Goal: Task Accomplishment & Management: Manage account settings

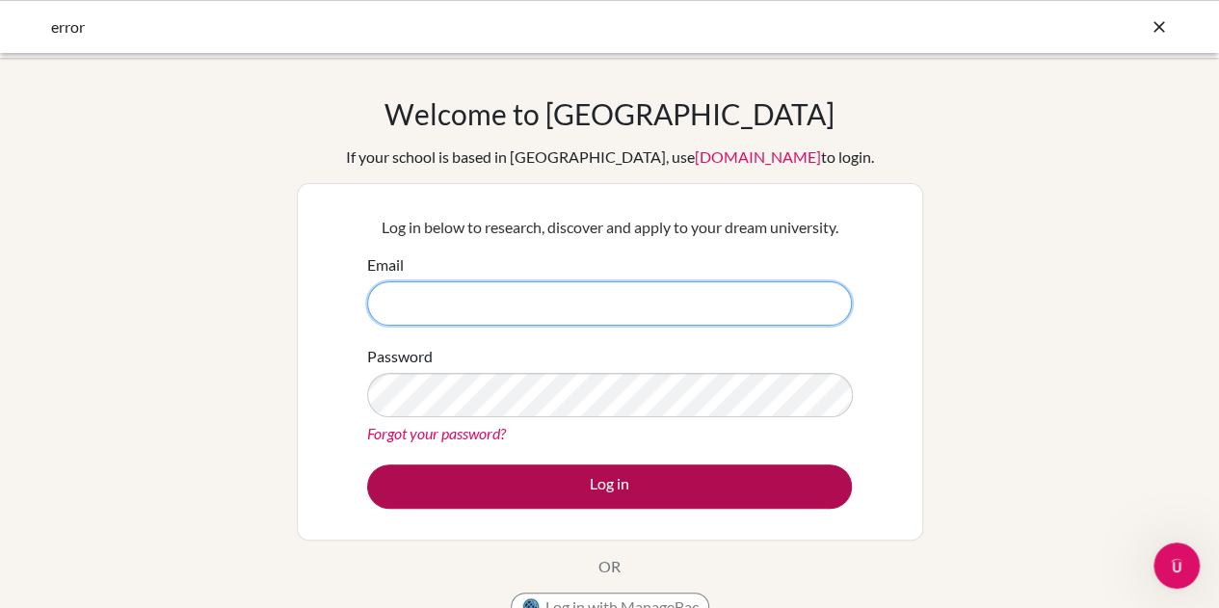
type input "[PERSON_NAME][EMAIL_ADDRESS][DOMAIN_NAME]"
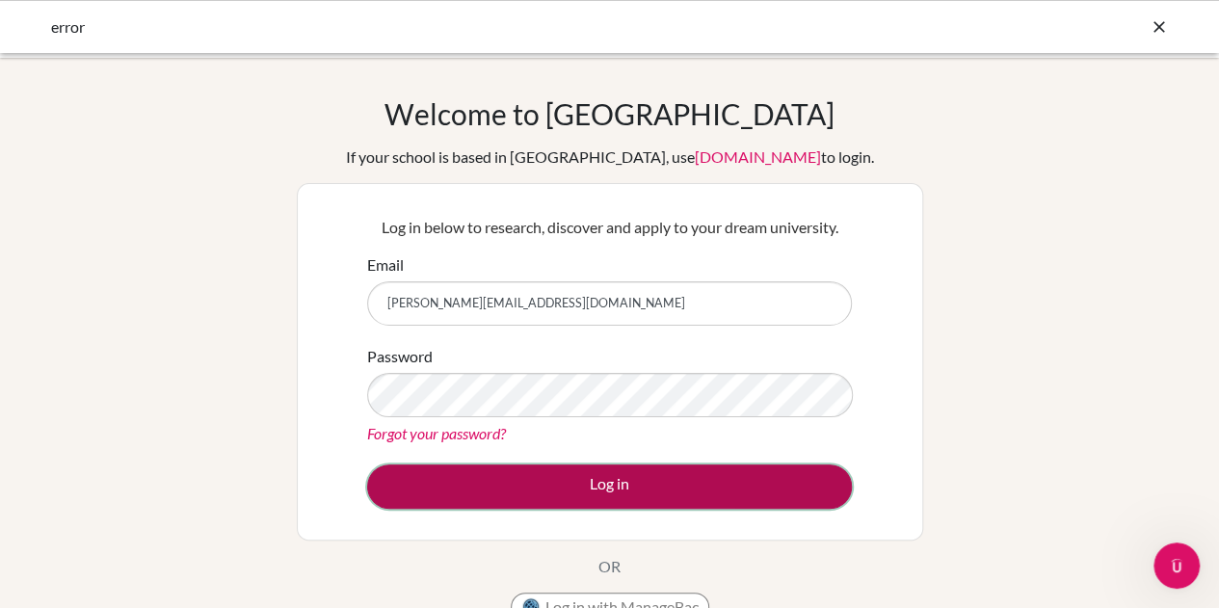
click at [569, 472] on button "Log in" at bounding box center [609, 487] width 485 height 44
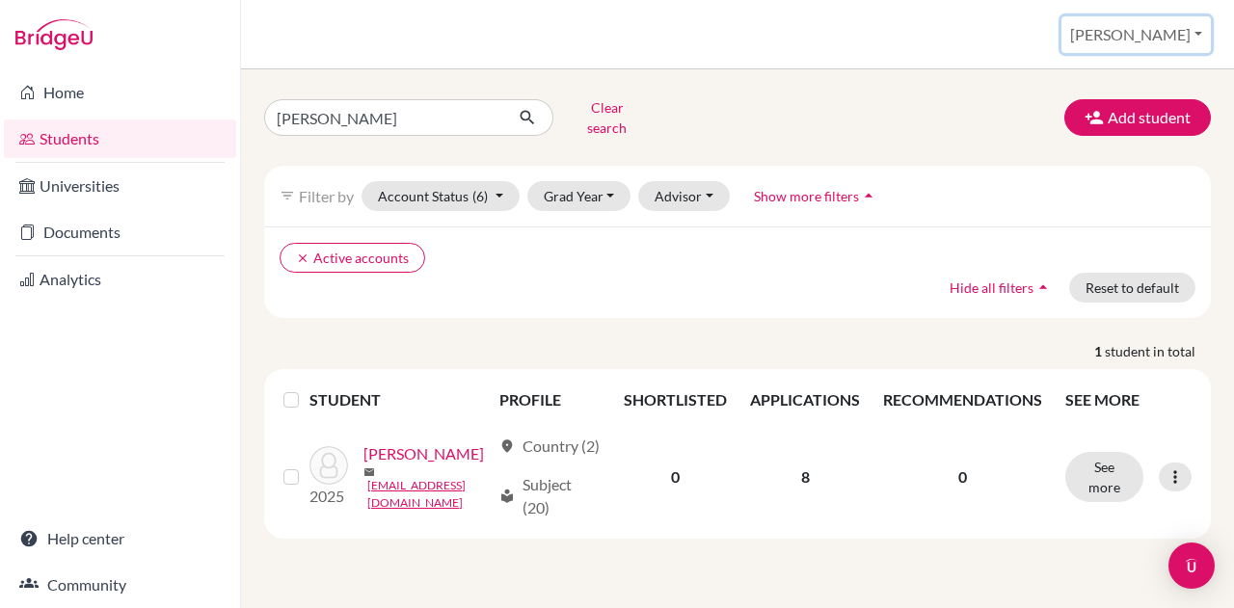
click at [1152, 22] on button "Vera" at bounding box center [1135, 34] width 149 height 37
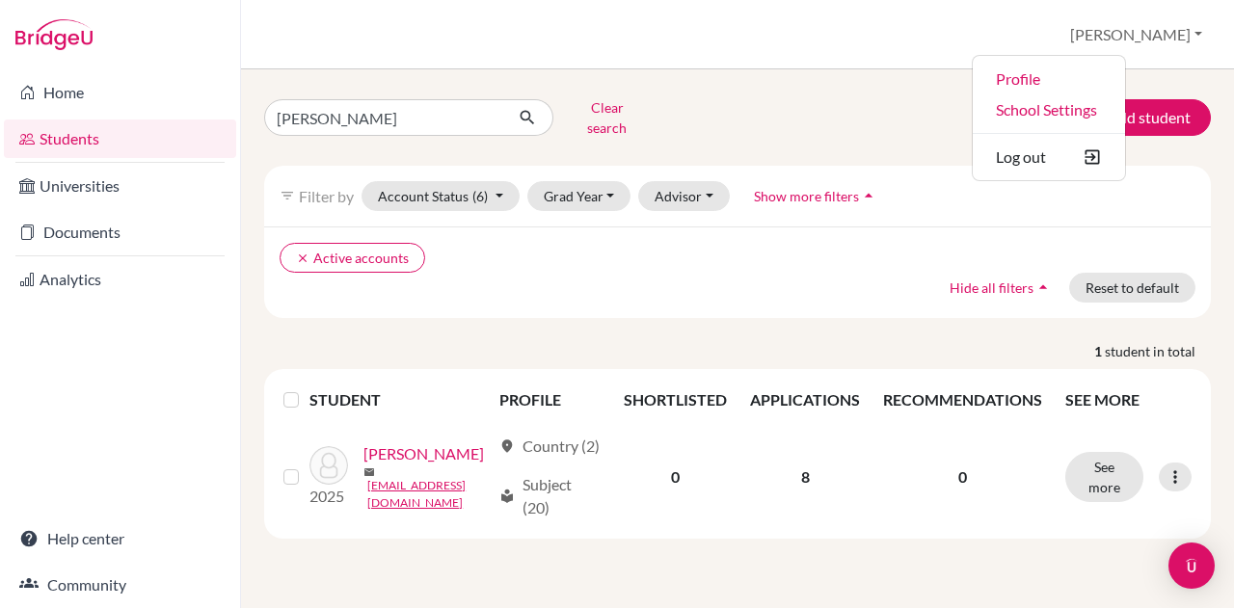
click at [825, 90] on div "yan lin Clear search Add student filter_list Filter by Account Status (6) Activ…" at bounding box center [737, 338] width 993 height 539
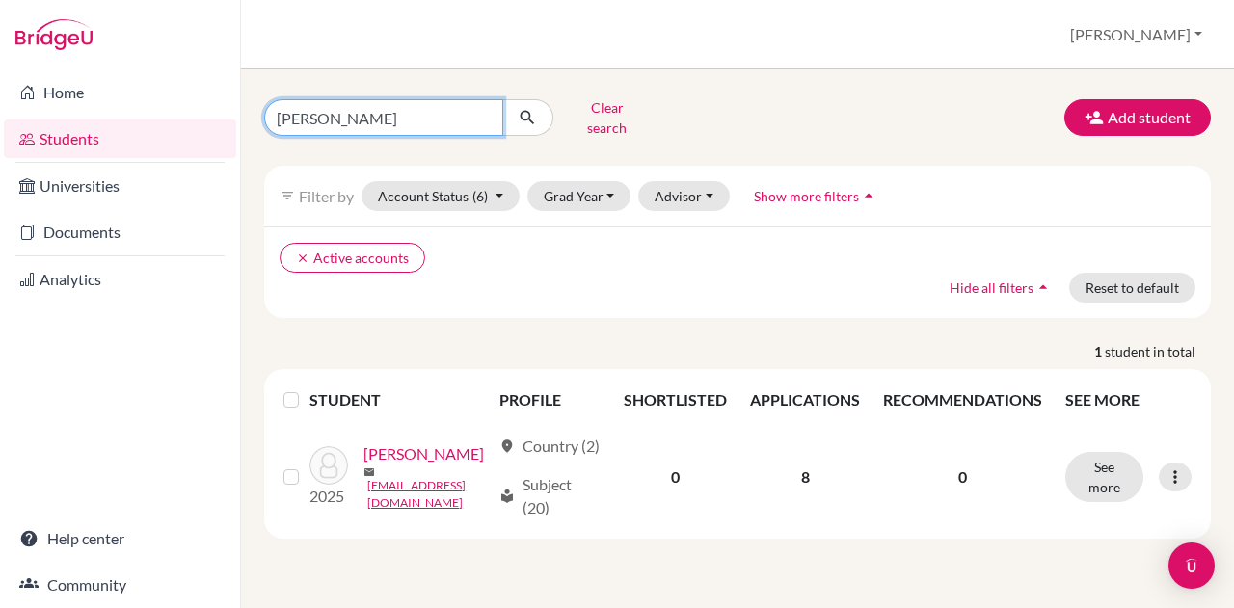
click at [368, 99] on input "yan lin" at bounding box center [383, 117] width 239 height 37
click at [368, 91] on div "yan lin Clear search Add student filter_list Filter by Account Status (6) Activ…" at bounding box center [737, 338] width 993 height 539
click at [342, 114] on input "yan lin" at bounding box center [383, 117] width 239 height 37
click at [343, 114] on input "yan lin" at bounding box center [383, 117] width 239 height 37
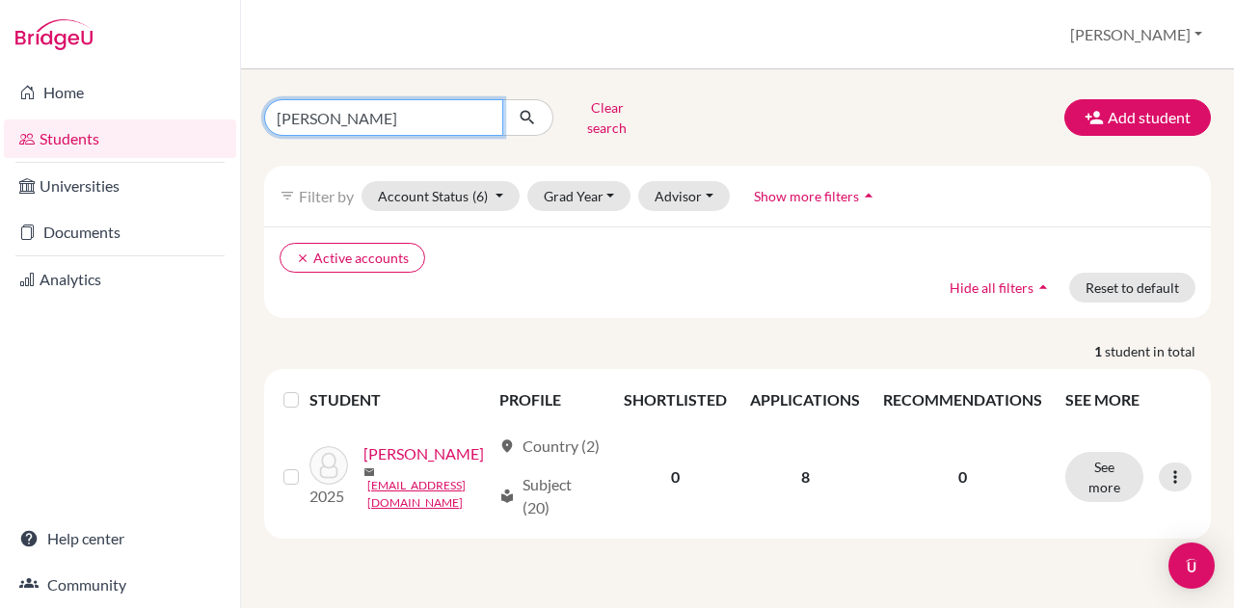
click at [346, 114] on input "yan lin" at bounding box center [383, 117] width 239 height 37
type input "y"
type input "balázs réka"
click button "submit" at bounding box center [527, 117] width 51 height 37
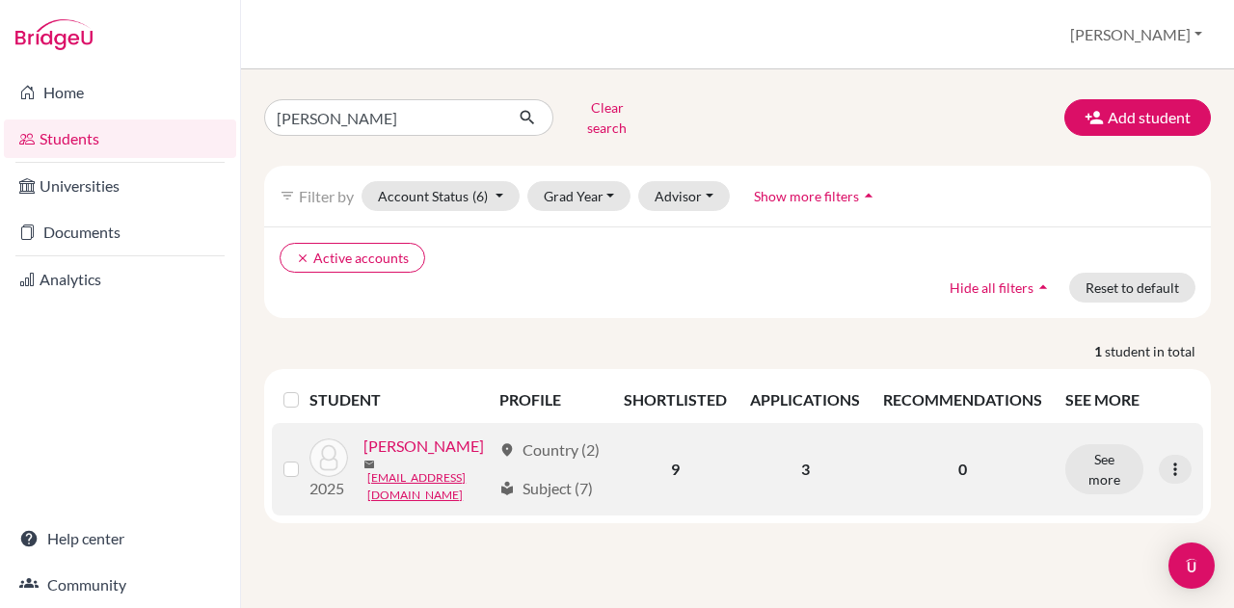
click at [363, 458] on link "Balázs, Réka" at bounding box center [423, 446] width 120 height 23
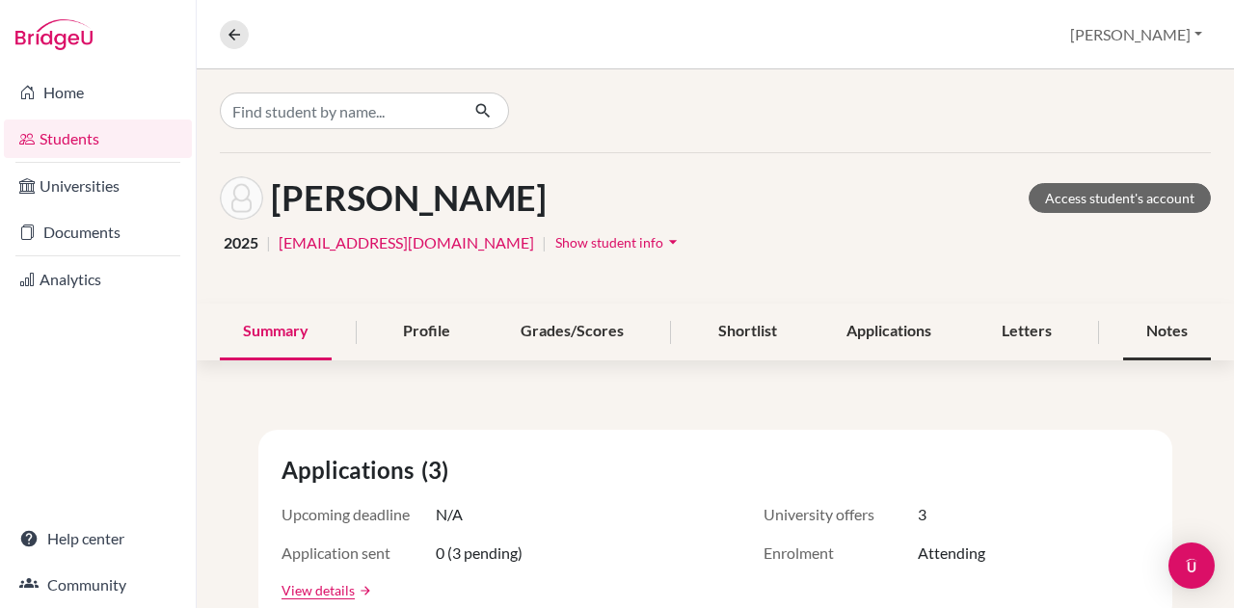
click at [1152, 326] on div "Notes" at bounding box center [1167, 332] width 88 height 57
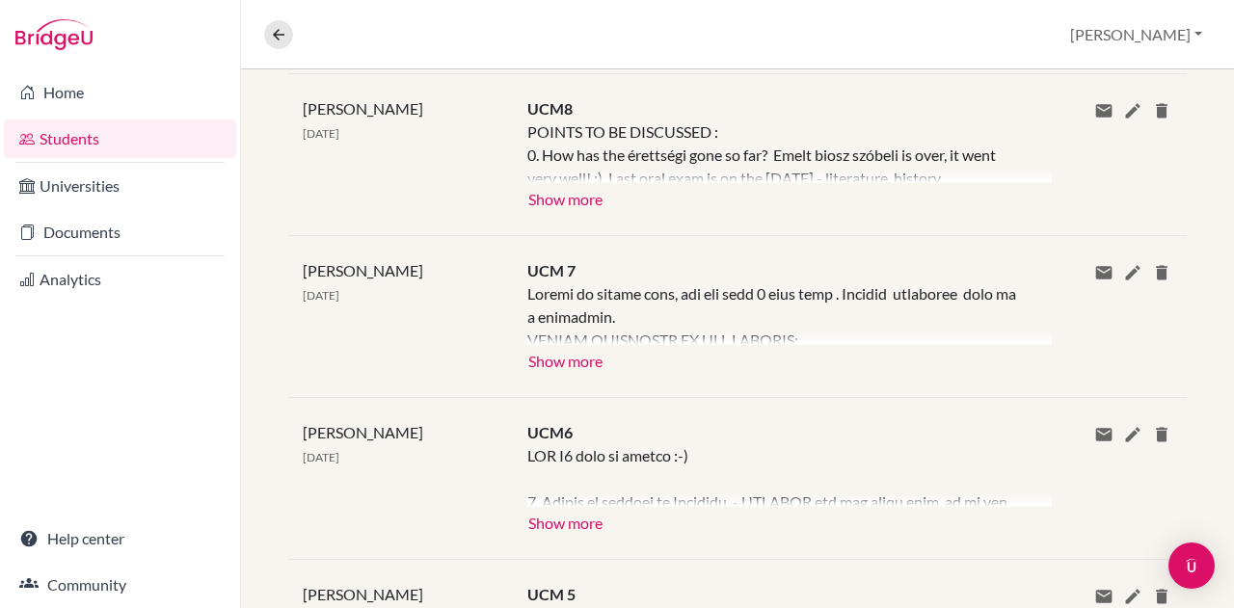
scroll to position [386, 0]
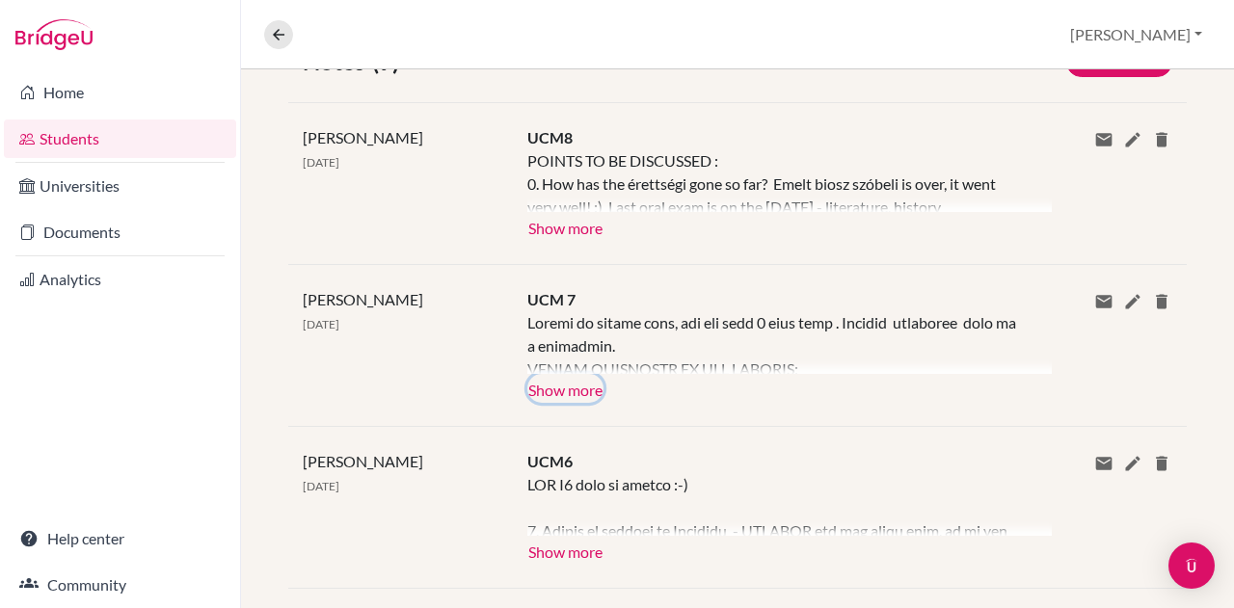
click at [578, 388] on button "Show more" at bounding box center [565, 388] width 76 height 29
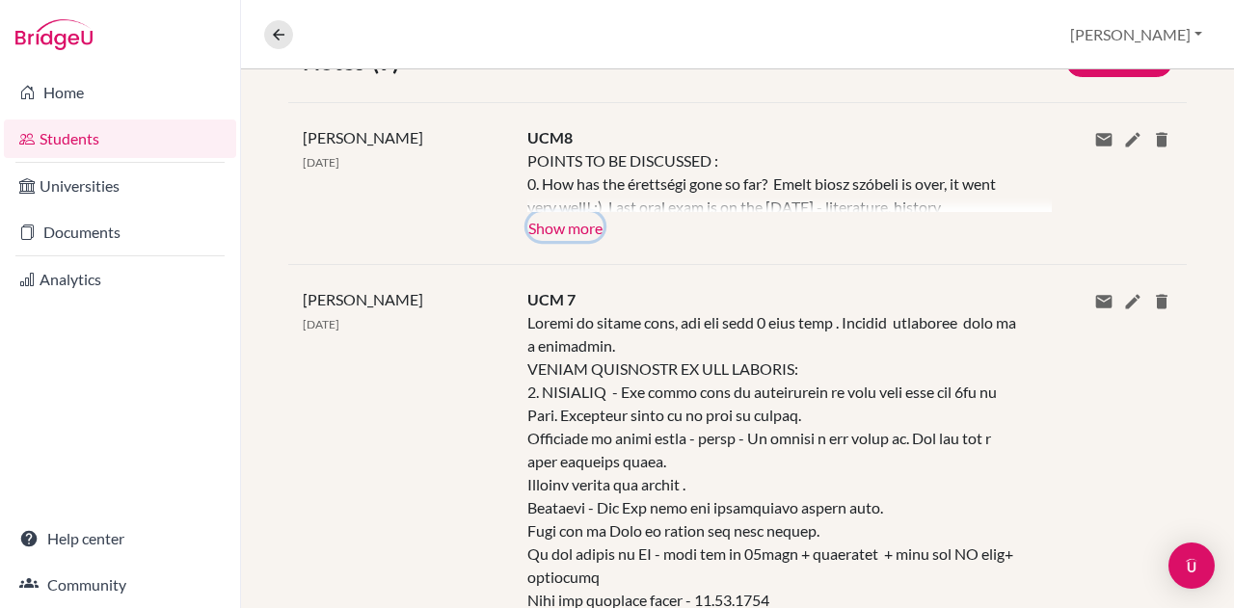
click at [566, 226] on button "Show more" at bounding box center [565, 226] width 76 height 29
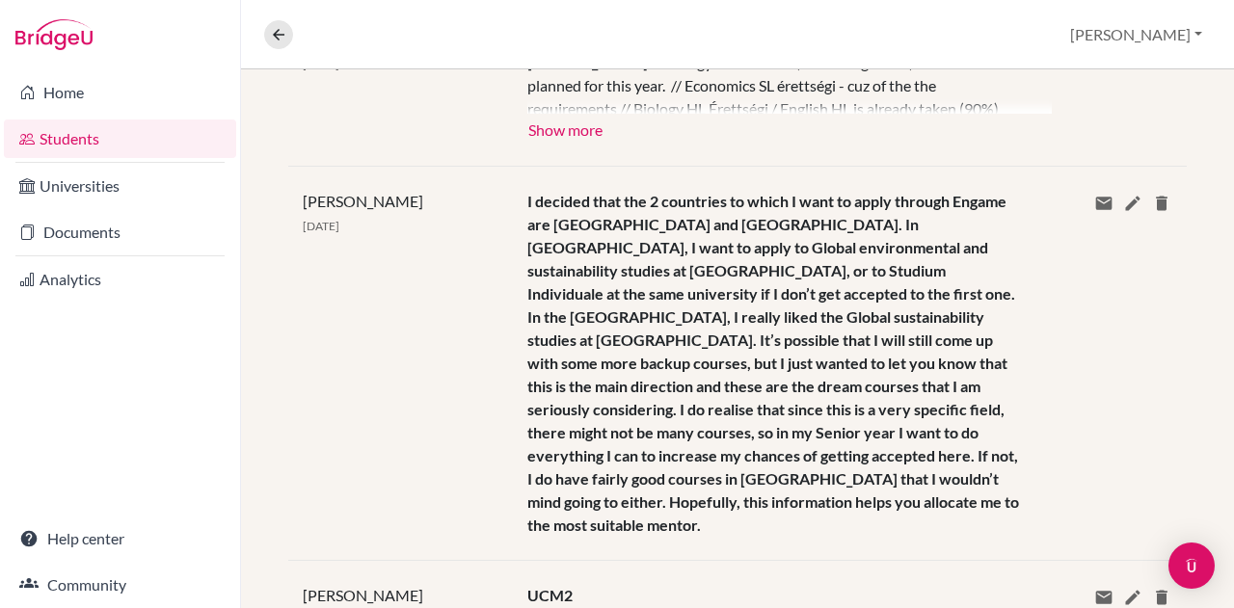
scroll to position [2217, 0]
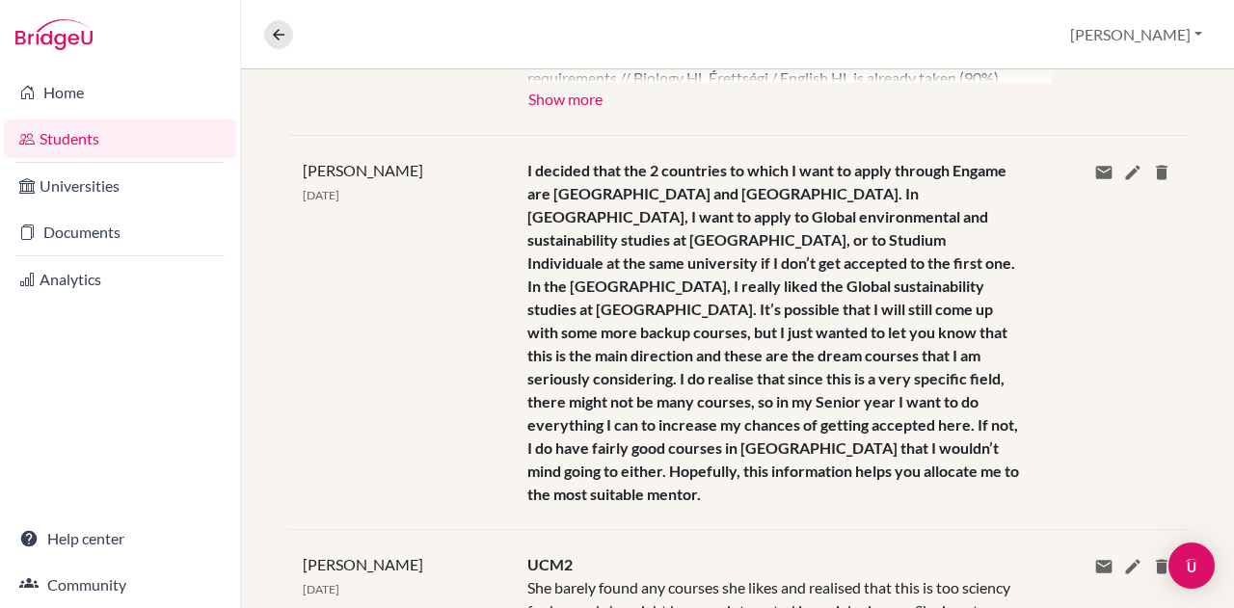
drag, startPoint x: 523, startPoint y: 171, endPoint x: 521, endPoint y: 185, distance: 14.6
click at [521, 185] on div "Jay Kiss 14 Aug 2024 I decided that the 2 countries to which I want to apply th…" at bounding box center [737, 332] width 898 height 394
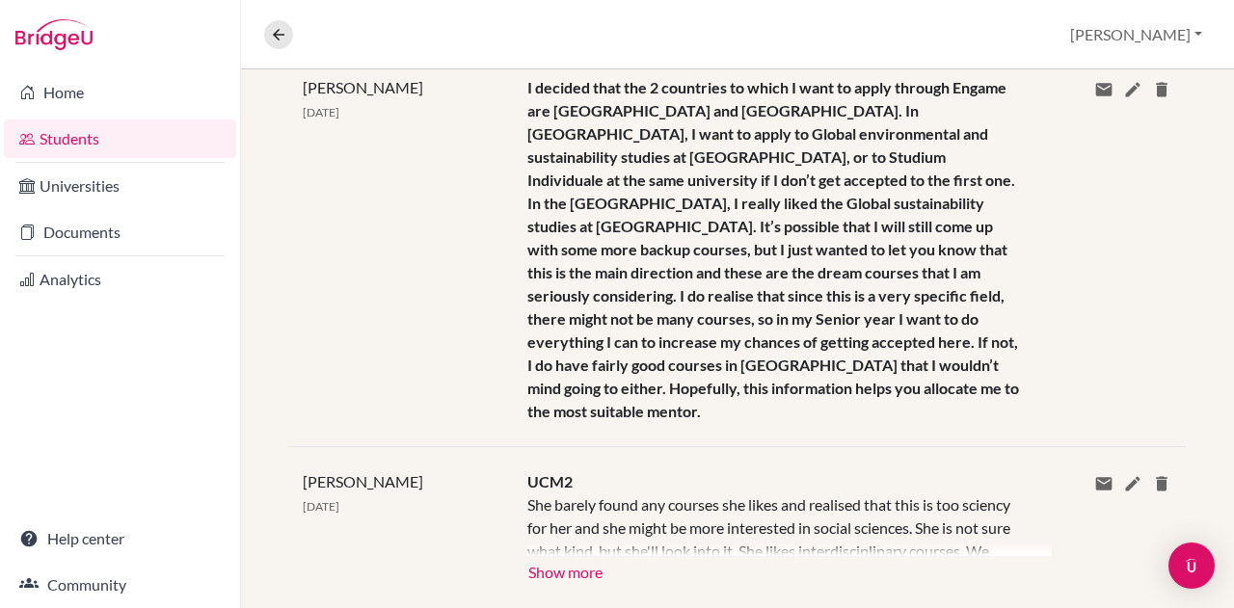
scroll to position [2409, 0]
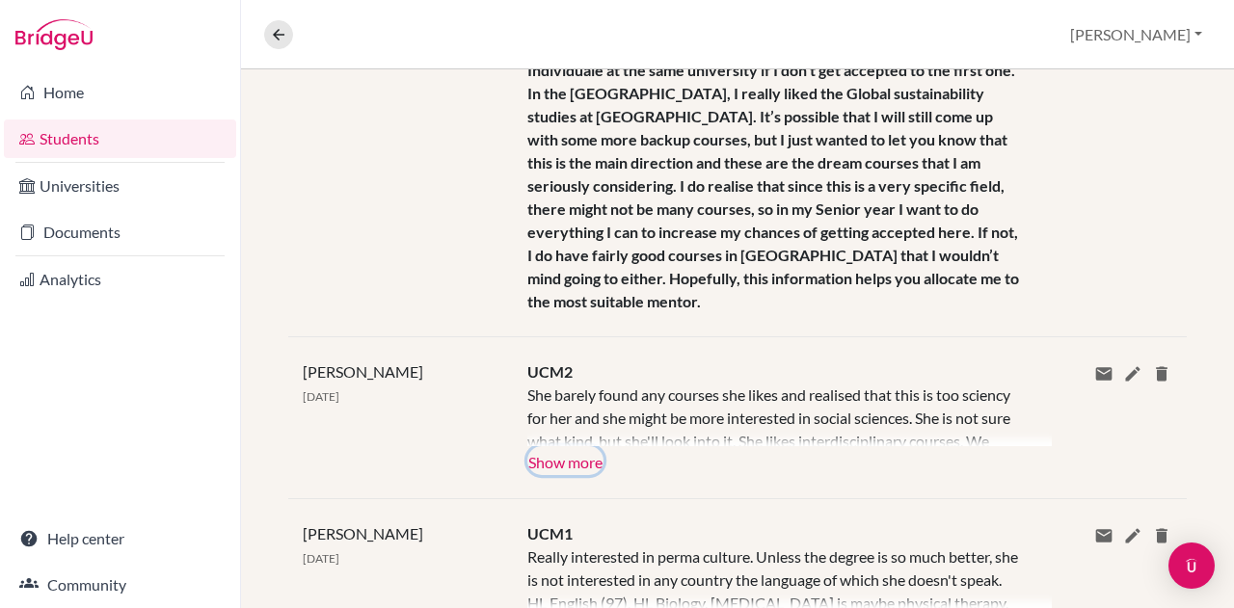
click at [588, 458] on button "Show more" at bounding box center [565, 460] width 76 height 29
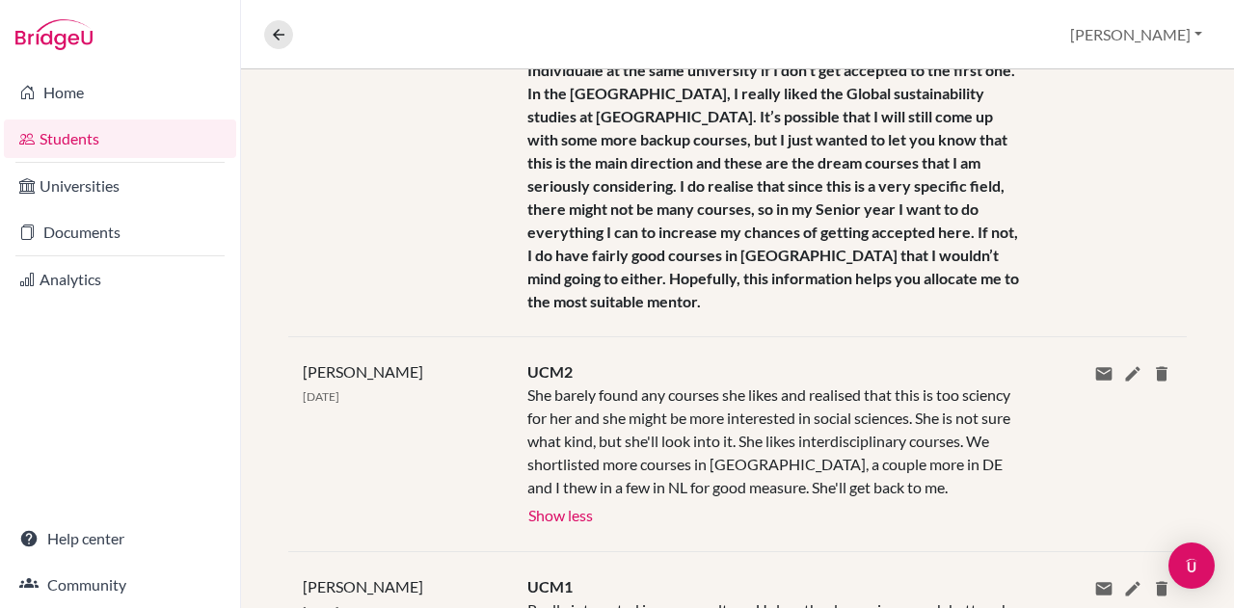
drag, startPoint x: 509, startPoint y: 387, endPoint x: 979, endPoint y: 367, distance: 470.8
click at [979, 367] on div "UCM2 She barely found any courses she likes and realised that this is too scien…" at bounding box center [775, 444] width 524 height 168
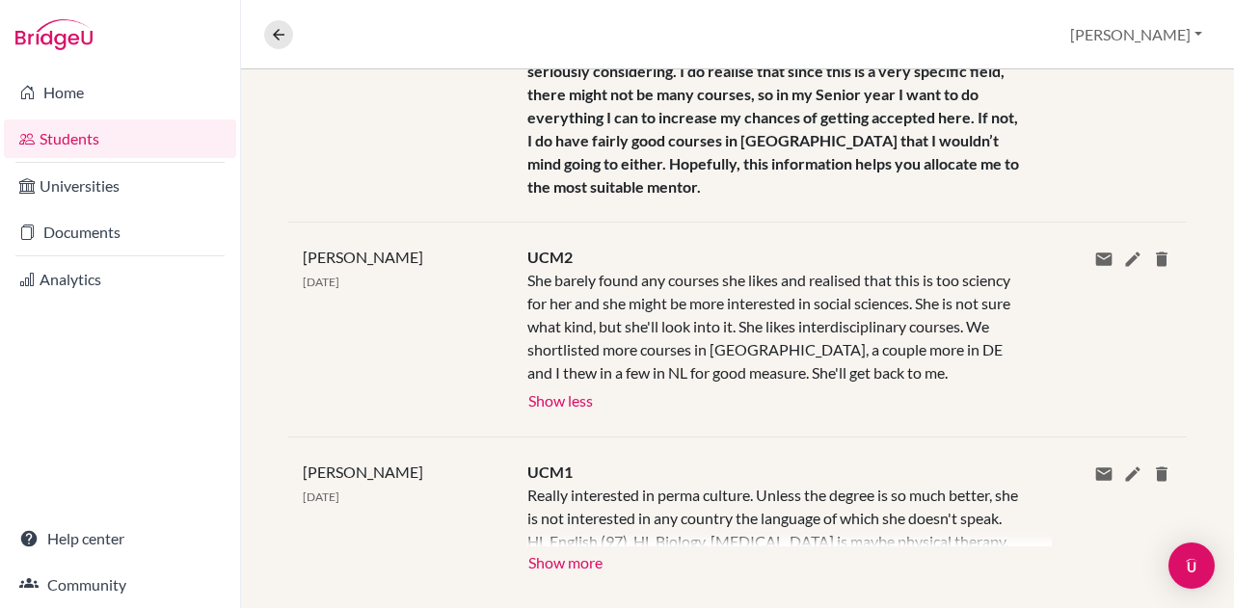
scroll to position [2551, 0]
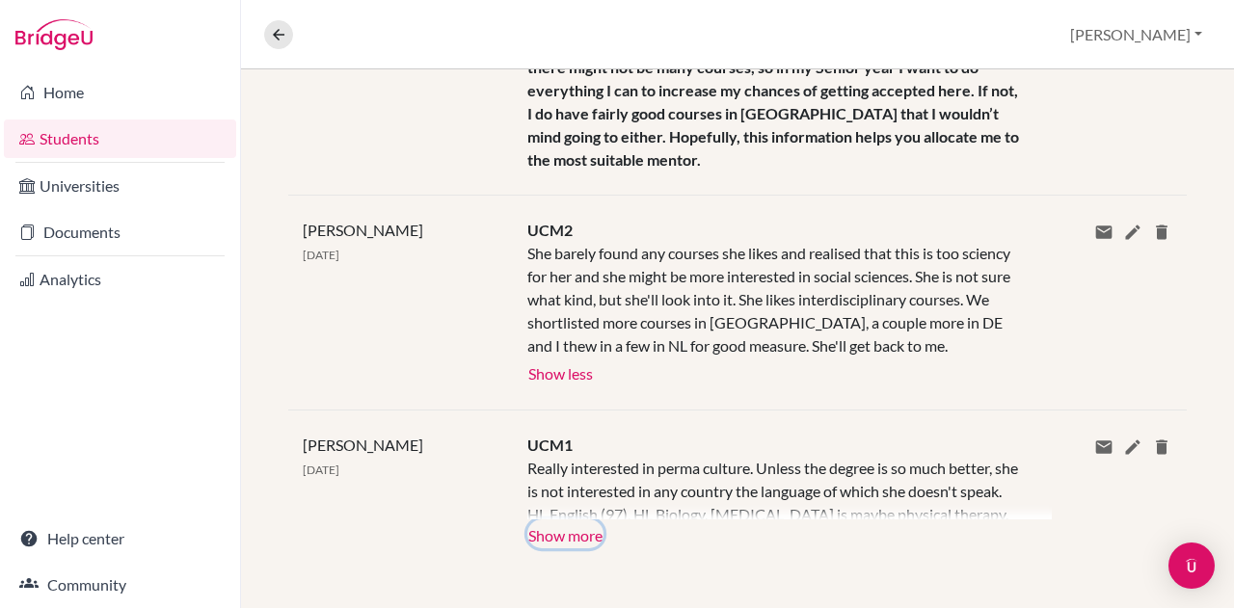
click at [575, 524] on button "Show more" at bounding box center [565, 533] width 76 height 29
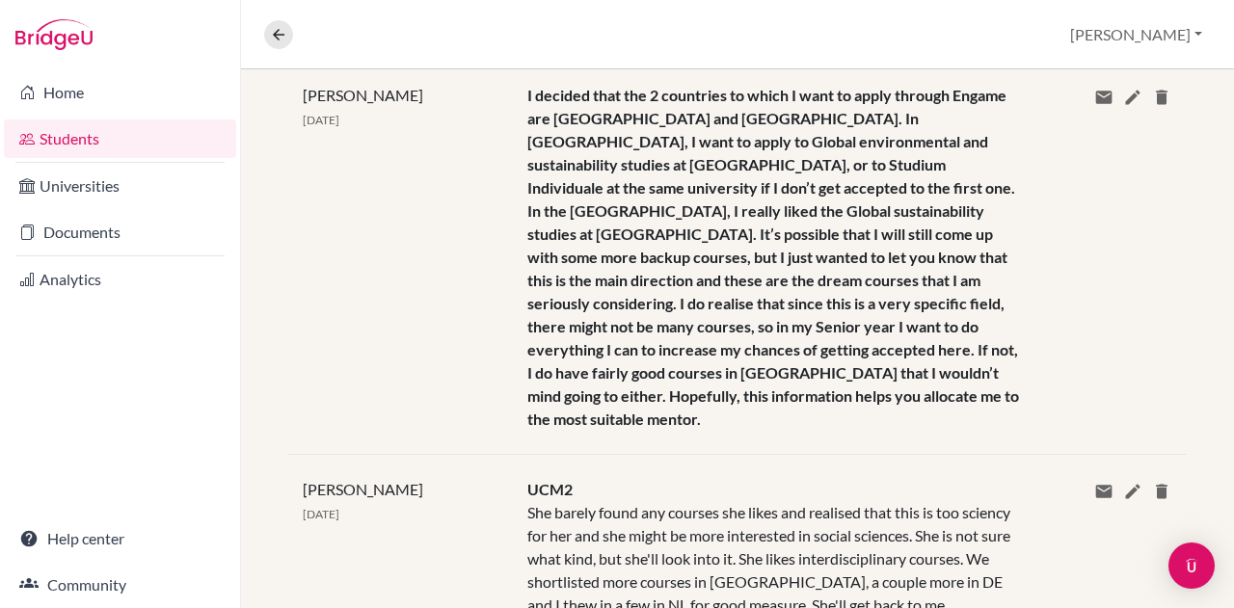
scroll to position [2262, 0]
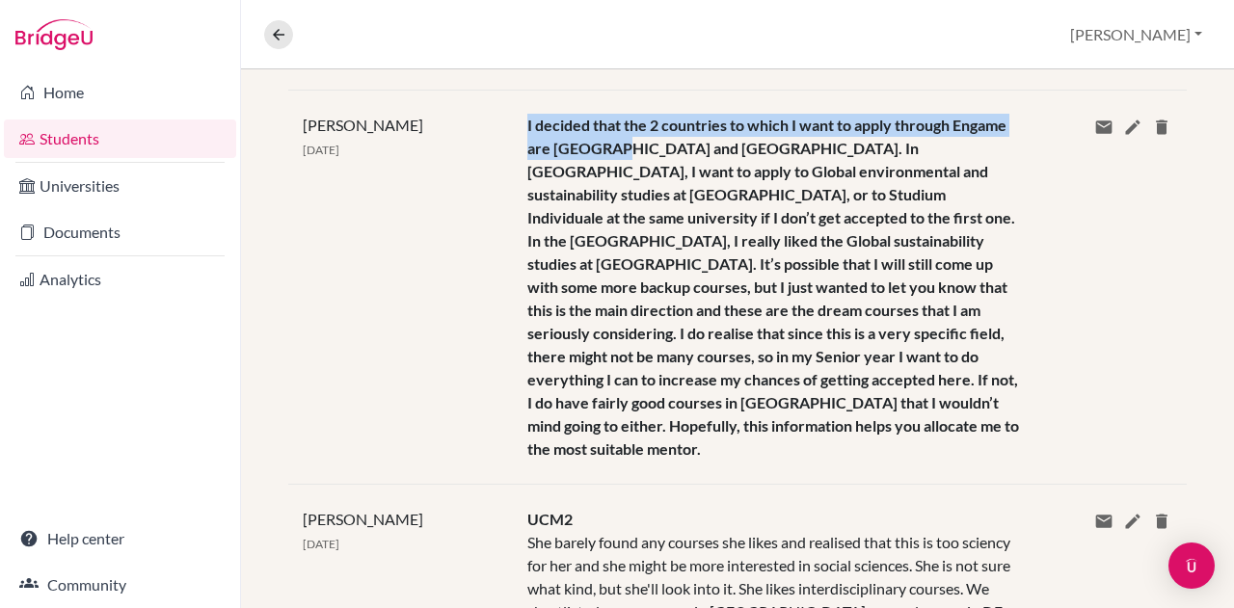
drag, startPoint x: 511, startPoint y: 132, endPoint x: 594, endPoint y: 157, distance: 86.6
click at [601, 160] on div "I decided that the 2 countries to which I want to apply through Engame are Germ…" at bounding box center [775, 287] width 524 height 347
click at [539, 159] on span "I decided that the 2 countries to which I want to apply through Engame are Germ…" at bounding box center [773, 287] width 492 height 342
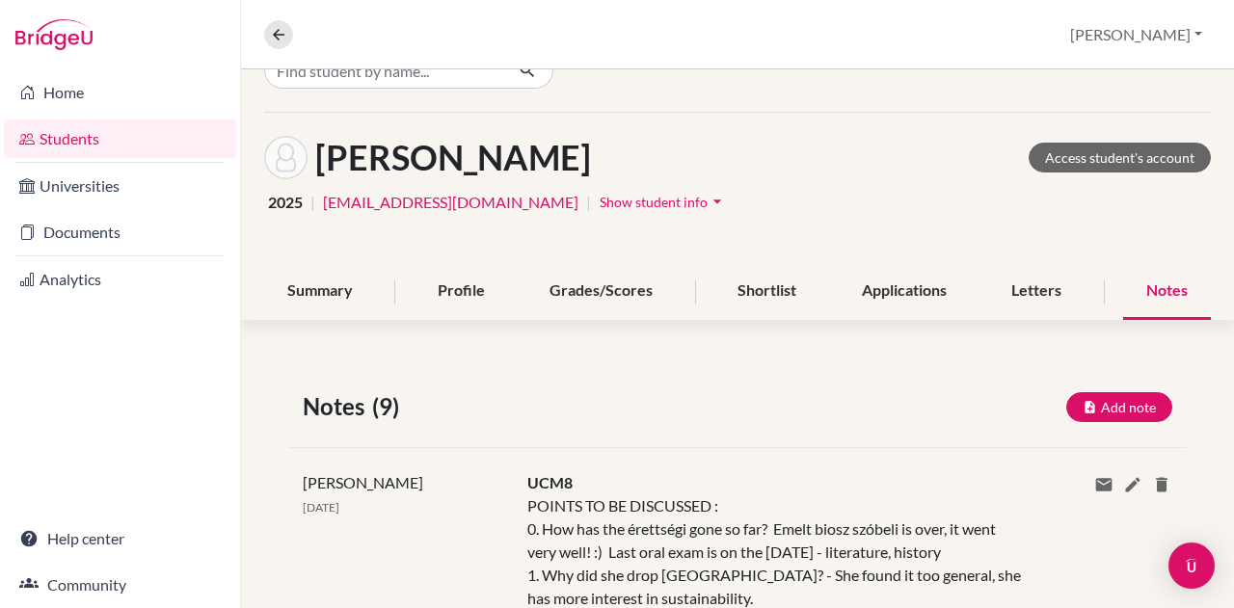
scroll to position [0, 0]
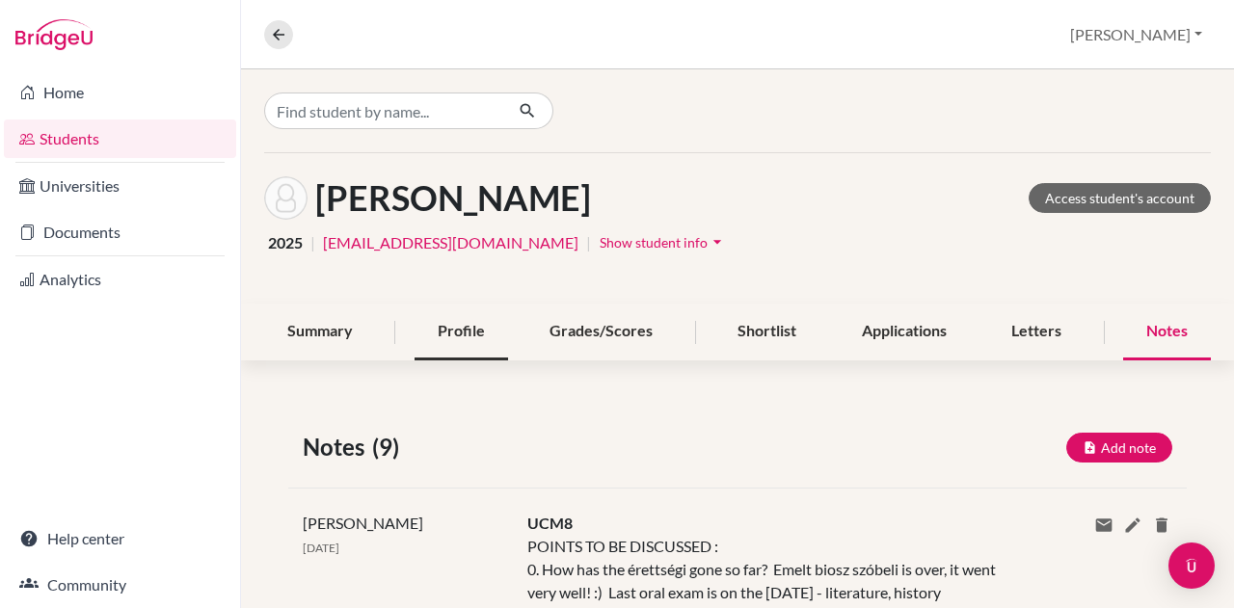
click at [447, 327] on div "Profile" at bounding box center [460, 332] width 93 height 57
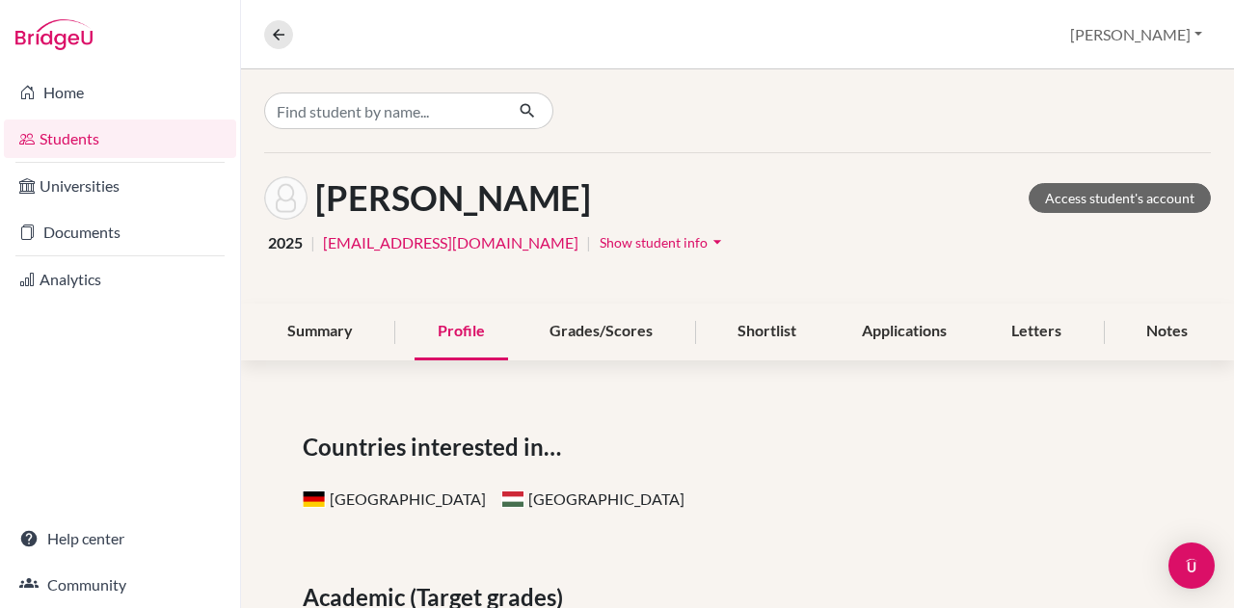
drag, startPoint x: 886, startPoint y: 297, endPoint x: 887, endPoint y: 313, distance: 16.4
click at [885, 297] on div "Balázs, Réka Access student's account 2025 | balazsreka628@gmail.com | Show stu…" at bounding box center [737, 228] width 993 height 150
click at [886, 318] on div "Applications" at bounding box center [903, 332] width 131 height 57
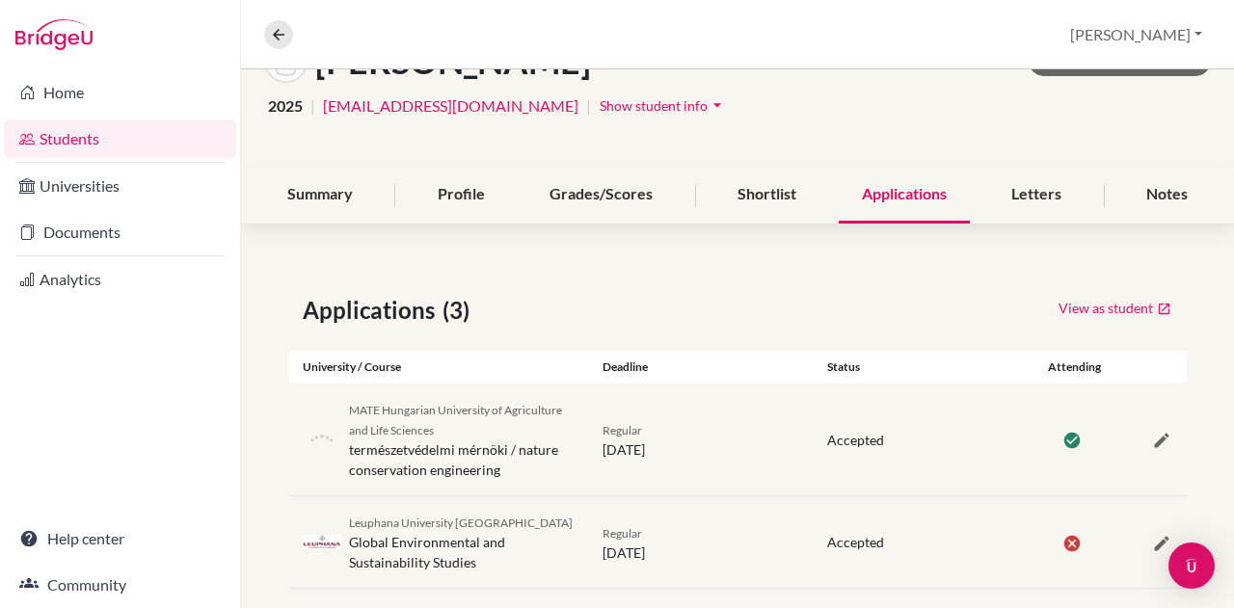
scroll to position [233, 0]
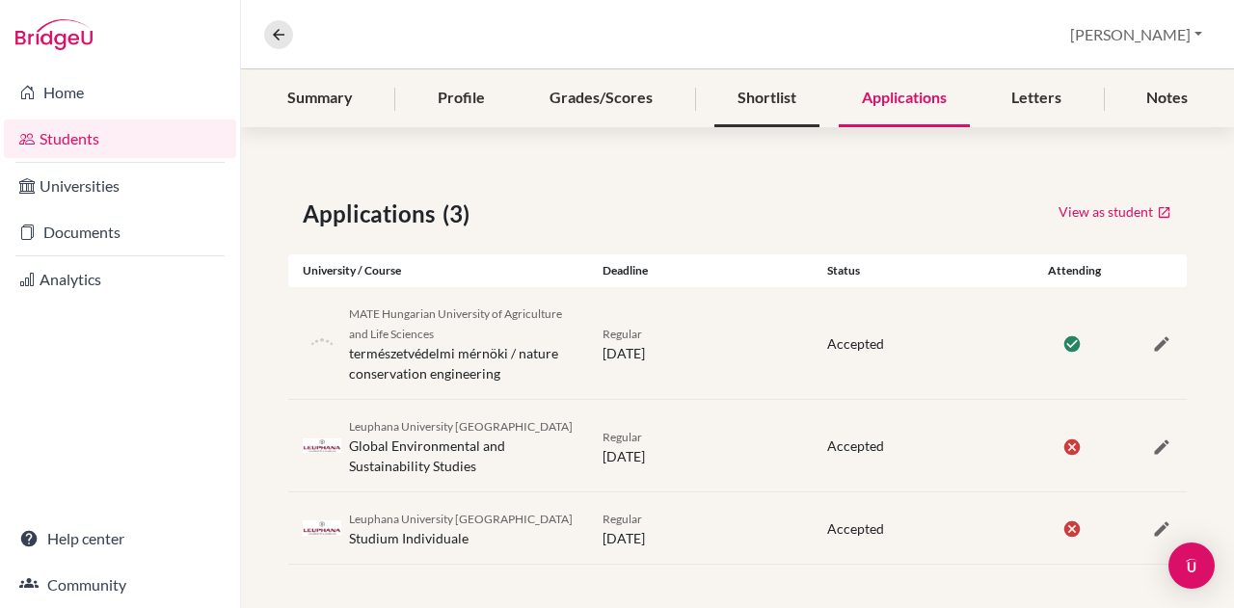
click at [762, 82] on div "Shortlist" at bounding box center [766, 98] width 105 height 57
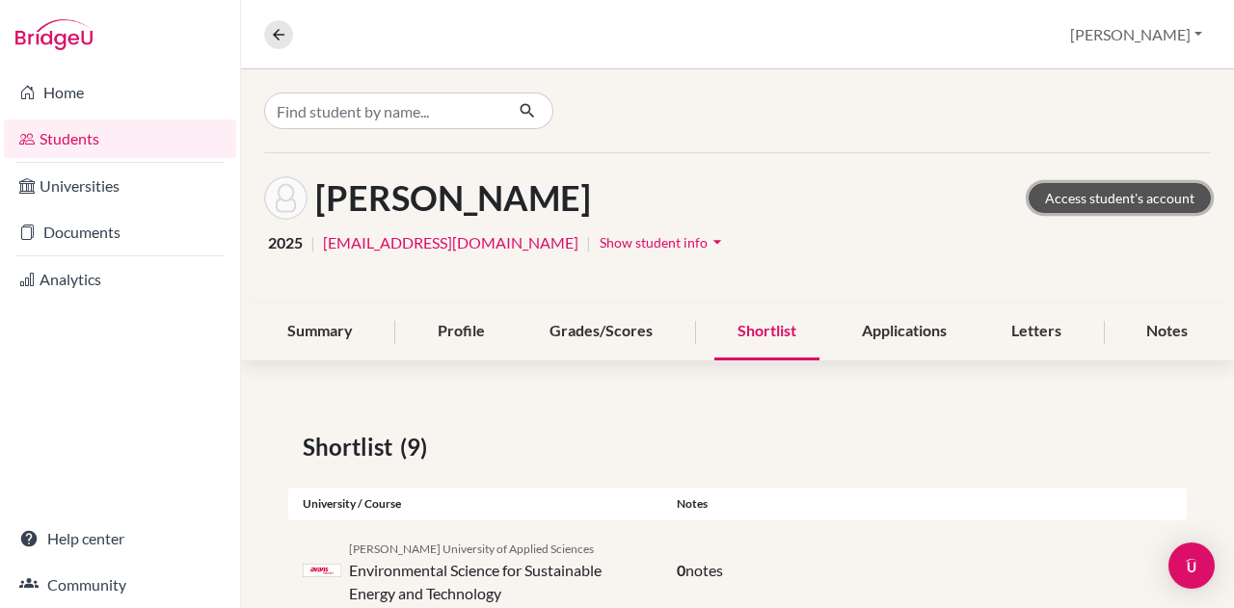
click at [1082, 190] on link "Access student's account" at bounding box center [1119, 198] width 182 height 30
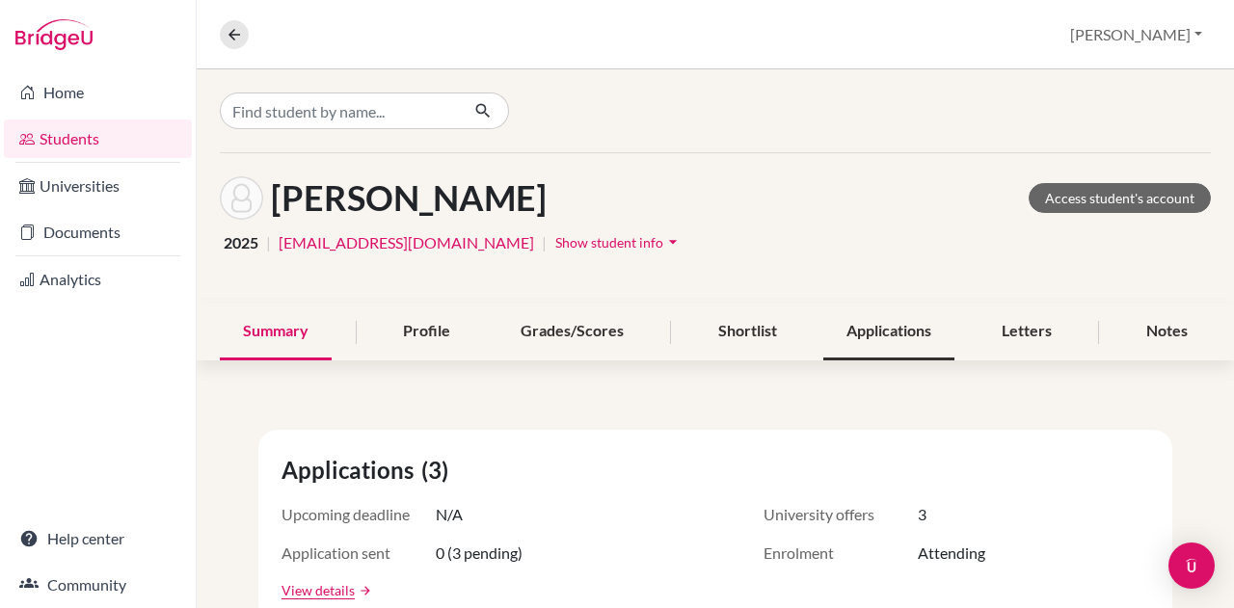
click at [874, 337] on div "Applications" at bounding box center [888, 332] width 131 height 57
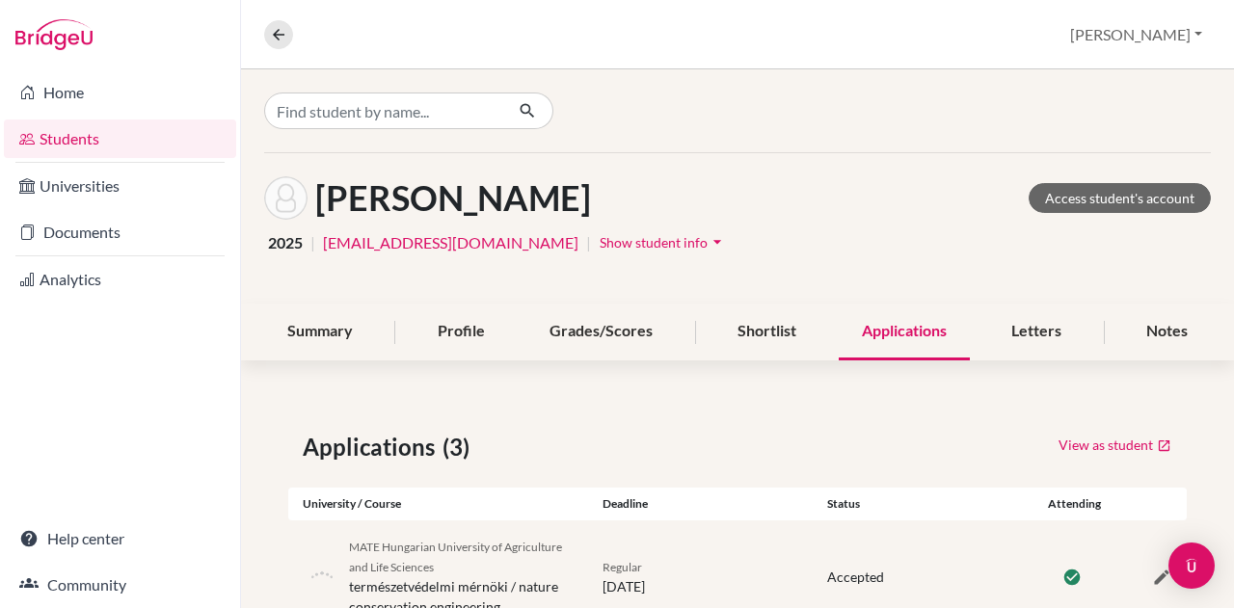
scroll to position [233, 0]
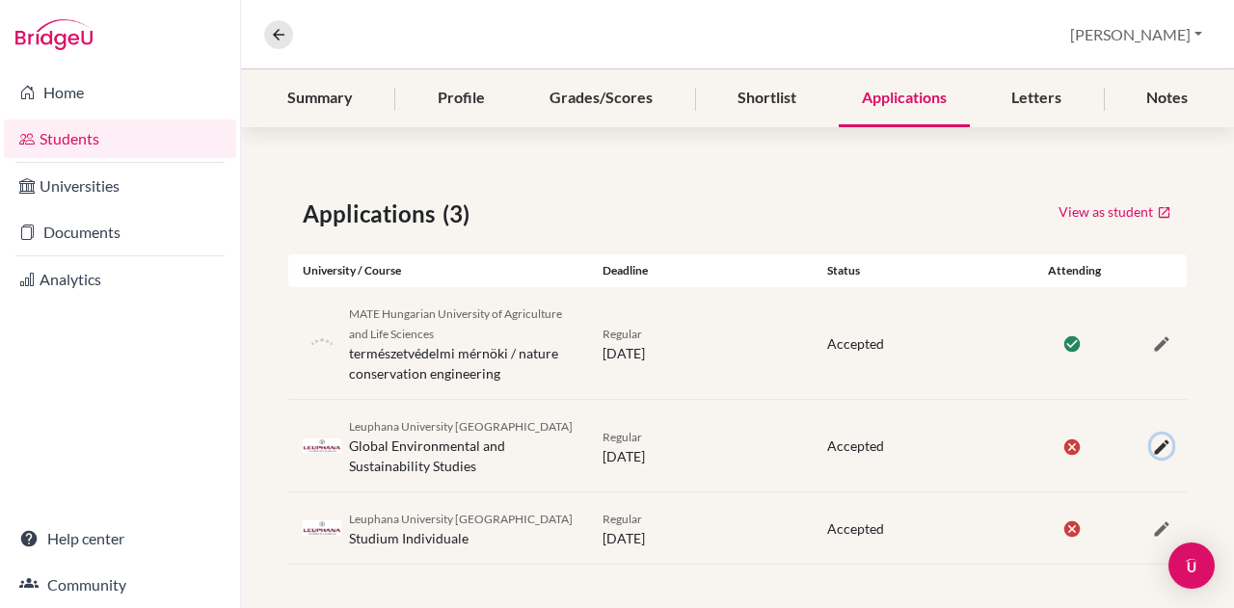
click at [1152, 441] on icon "button" at bounding box center [1161, 447] width 19 height 19
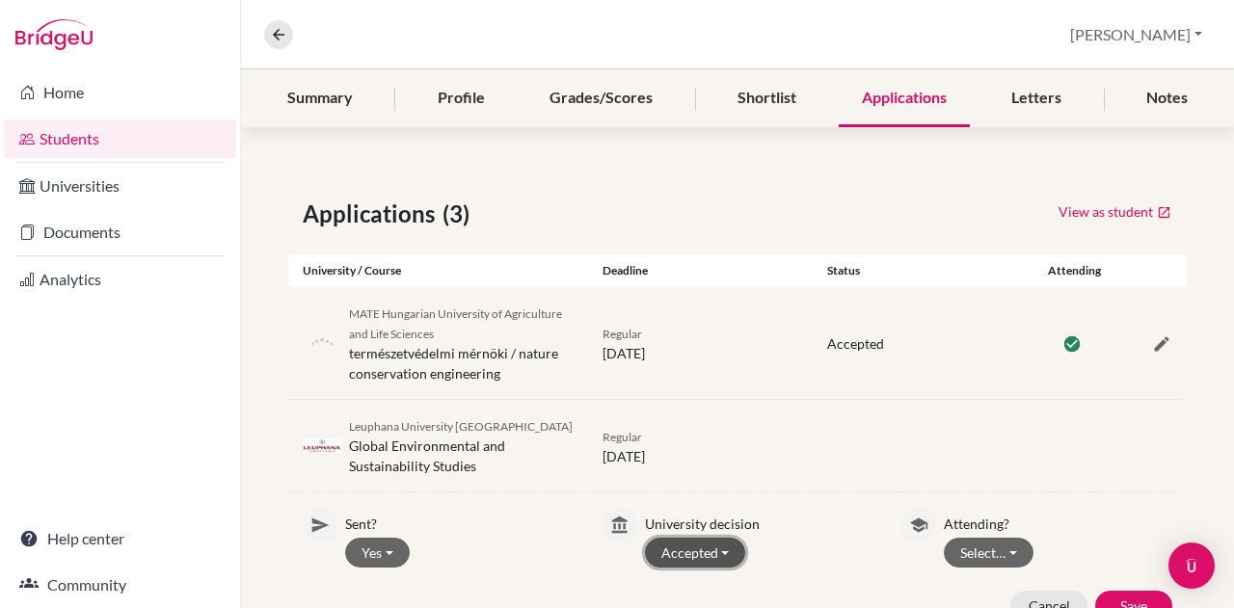
click at [682, 546] on button "Accepted" at bounding box center [695, 553] width 101 height 30
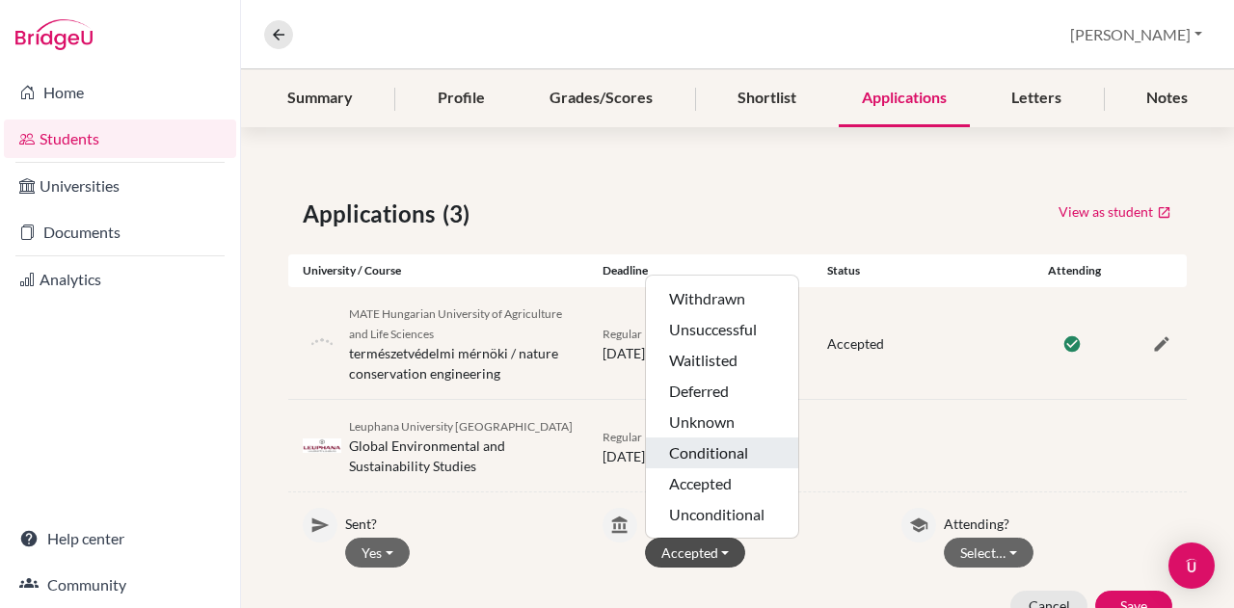
click at [740, 468] on button "Conditional" at bounding box center [722, 483] width 152 height 31
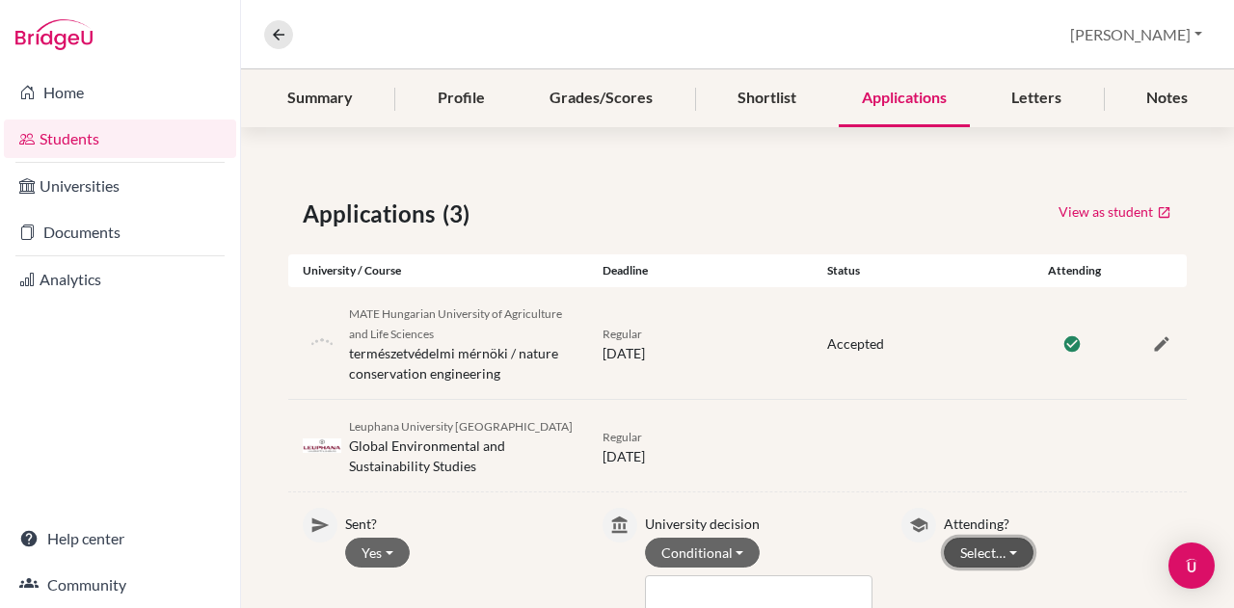
click at [989, 545] on button "Select…" at bounding box center [989, 553] width 90 height 30
click at [1008, 519] on button "Not attending" at bounding box center [1020, 514] width 152 height 31
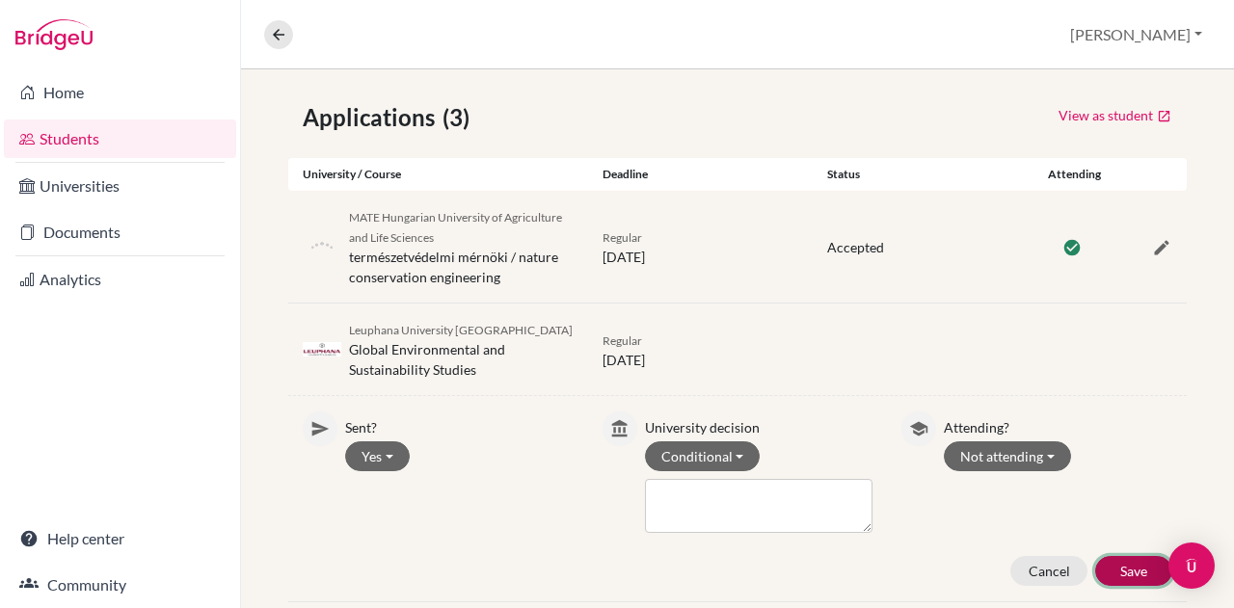
click at [1139, 562] on button "Save" at bounding box center [1133, 571] width 77 height 30
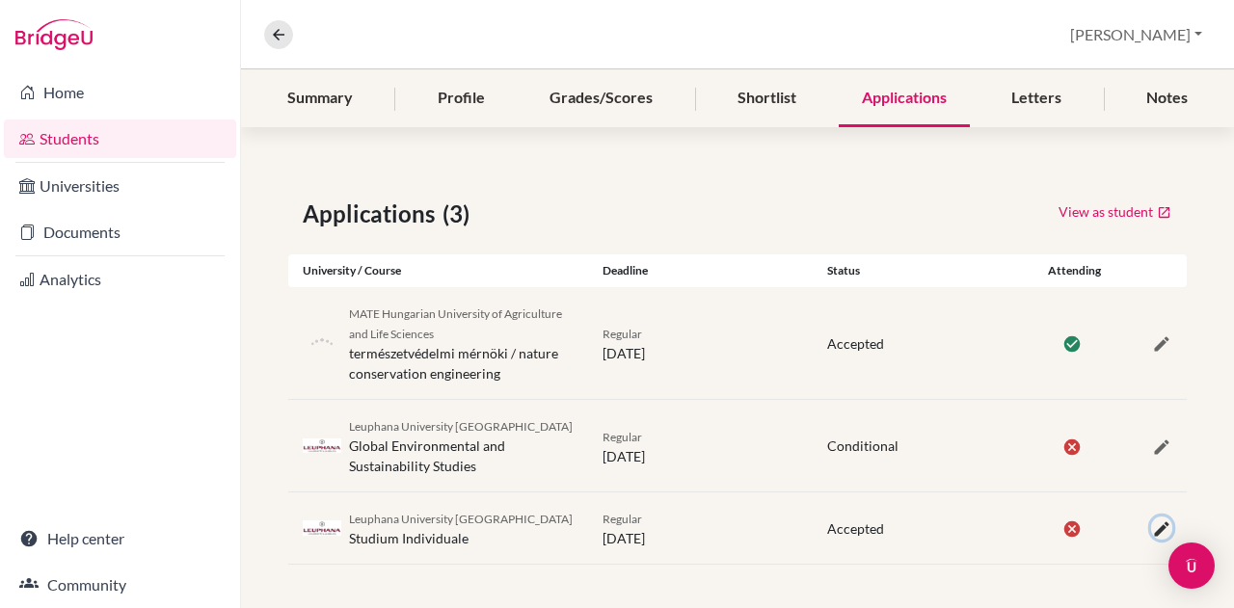
click at [1152, 519] on icon "button" at bounding box center [1161, 528] width 19 height 19
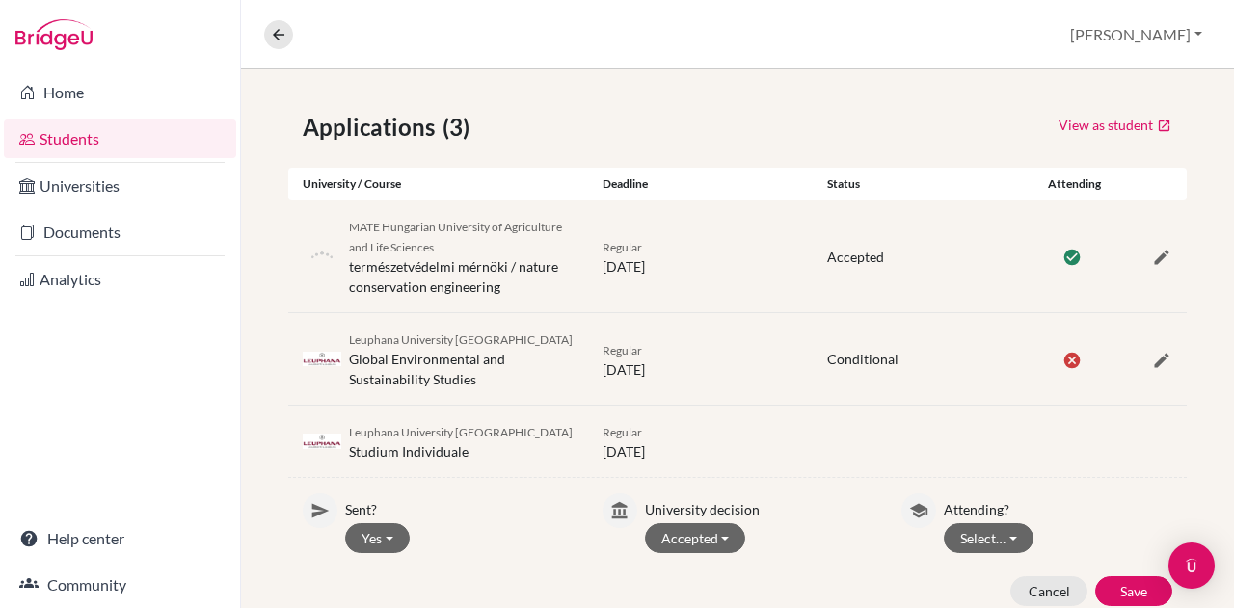
scroll to position [377, 0]
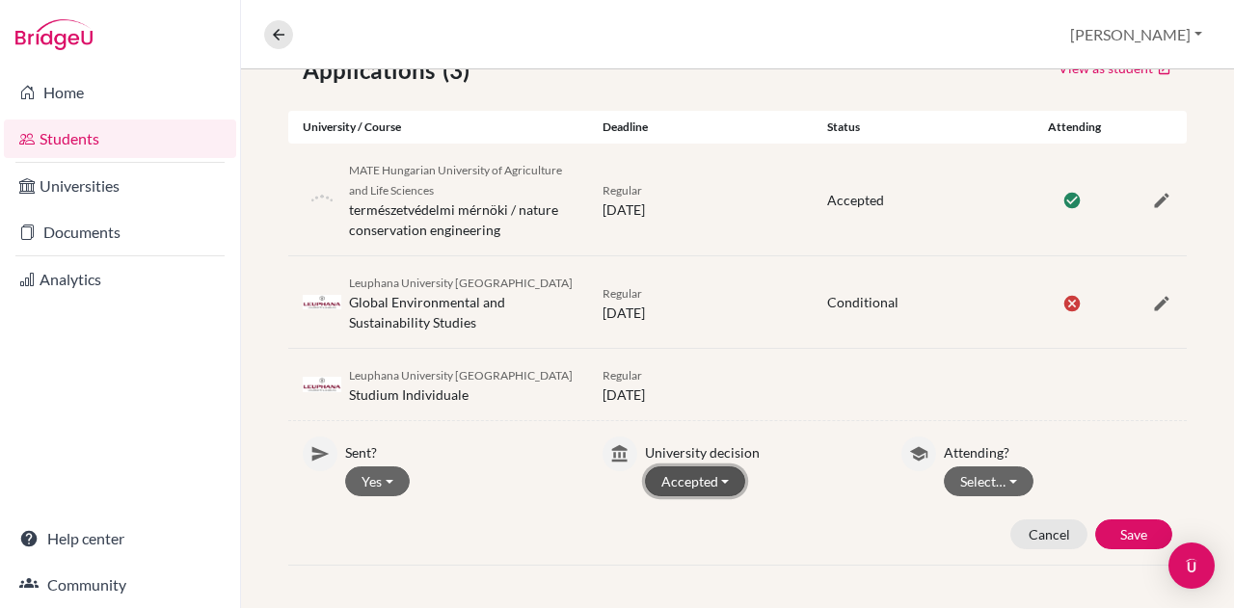
click at [695, 476] on button "Accepted" at bounding box center [695, 481] width 101 height 30
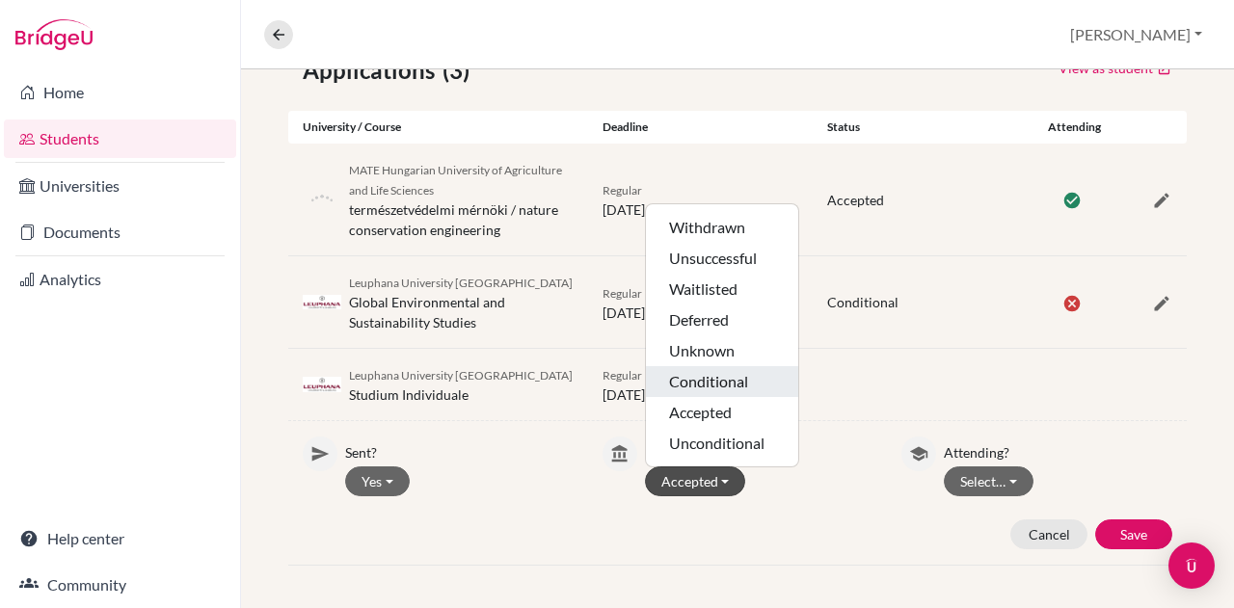
click at [737, 397] on button "Conditional" at bounding box center [722, 412] width 152 height 31
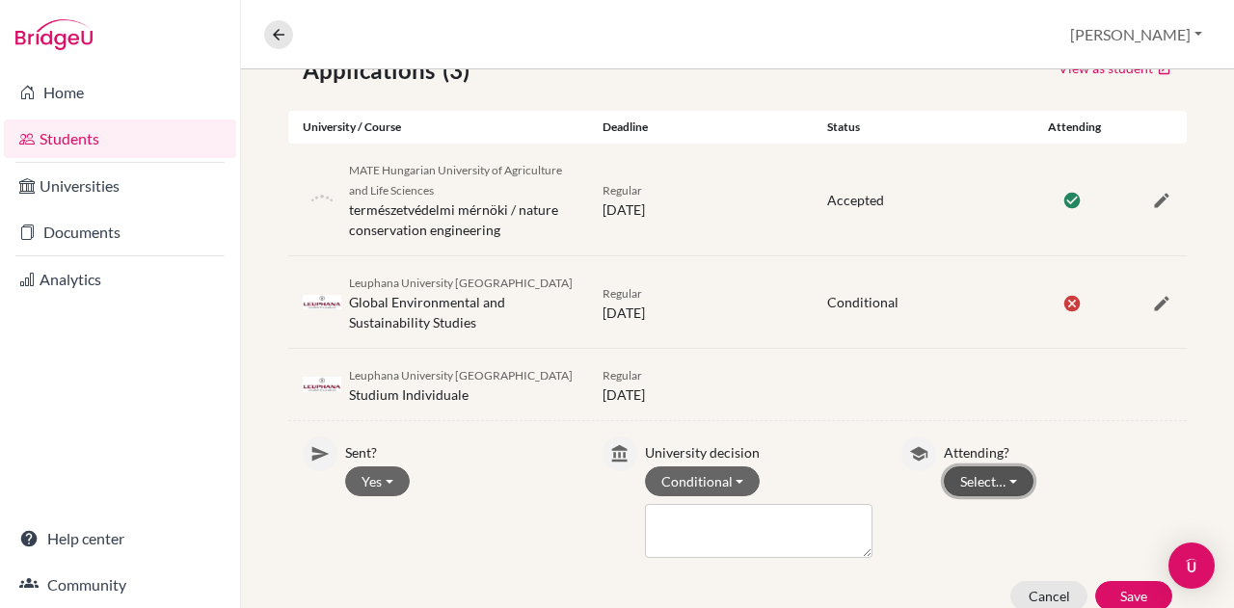
click at [966, 473] on button "Select…" at bounding box center [989, 481] width 90 height 30
drag, startPoint x: 1024, startPoint y: 549, endPoint x: 1088, endPoint y: 560, distance: 65.4
click at [1023, 549] on button "Not attending" at bounding box center [1020, 553] width 152 height 31
click at [1108, 599] on button "Save" at bounding box center [1133, 596] width 77 height 30
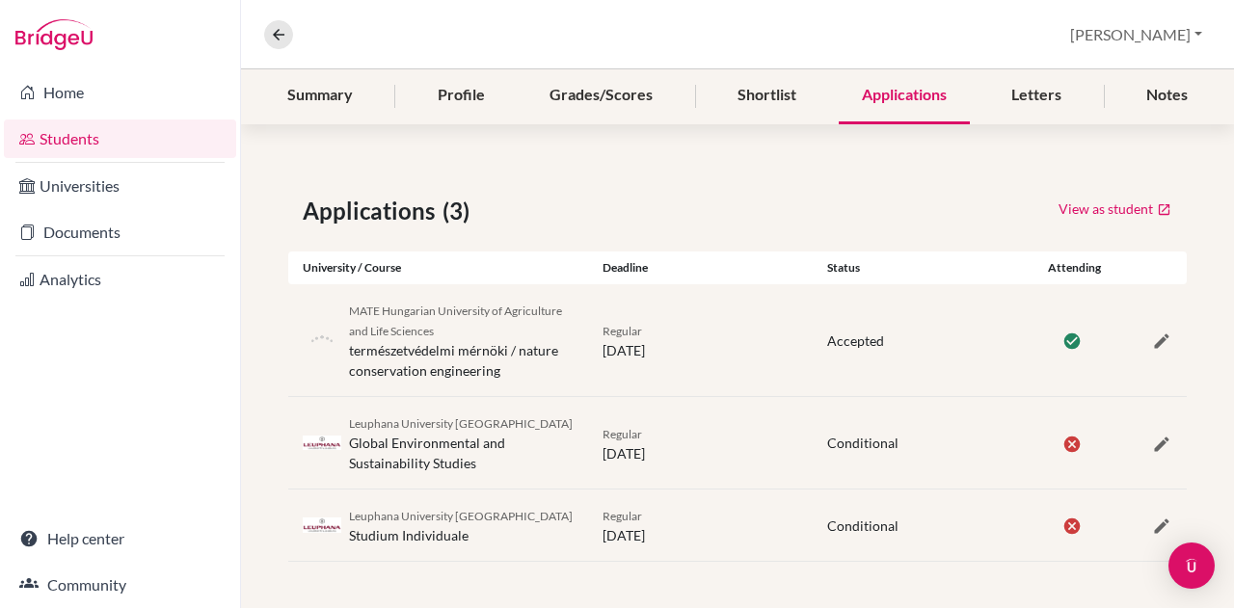
scroll to position [233, 0]
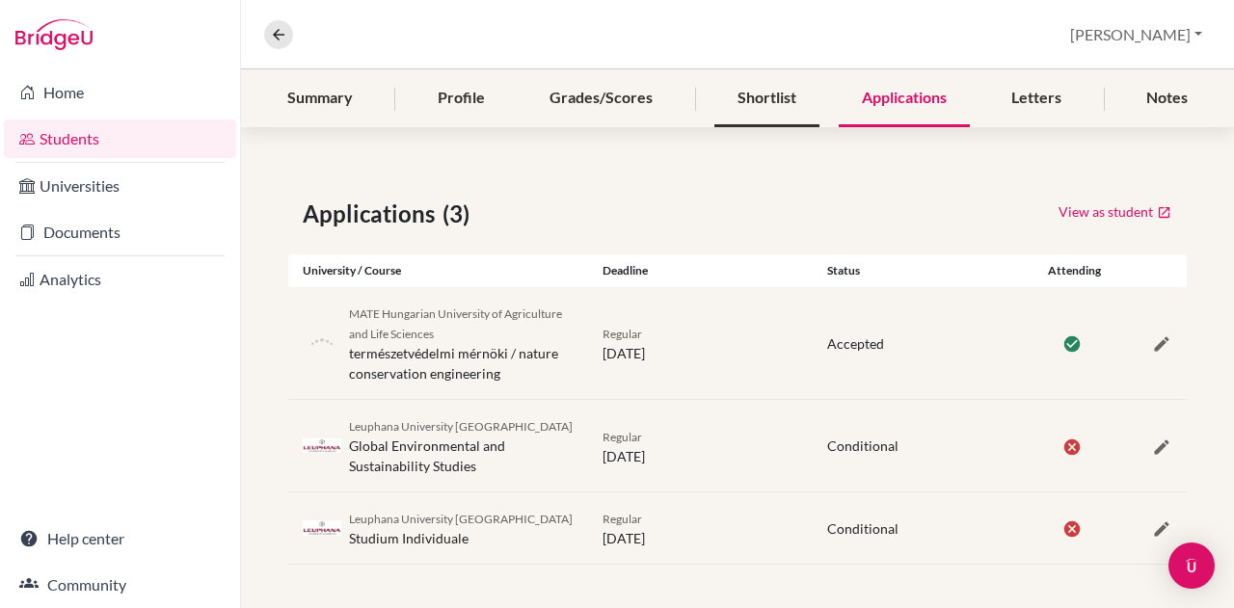
click at [759, 95] on div "Shortlist" at bounding box center [766, 98] width 105 height 57
